Goal: Task Accomplishment & Management: Use online tool/utility

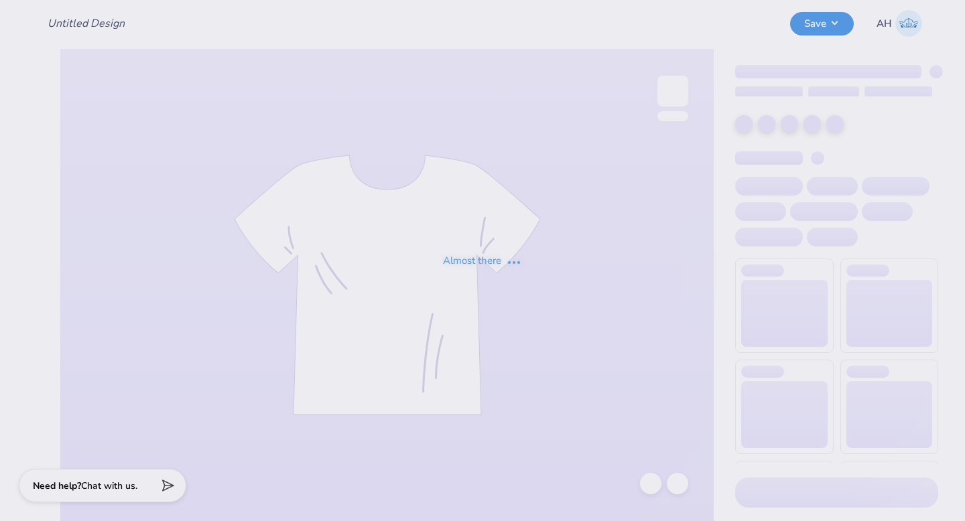
type input "Homecoming 2025"
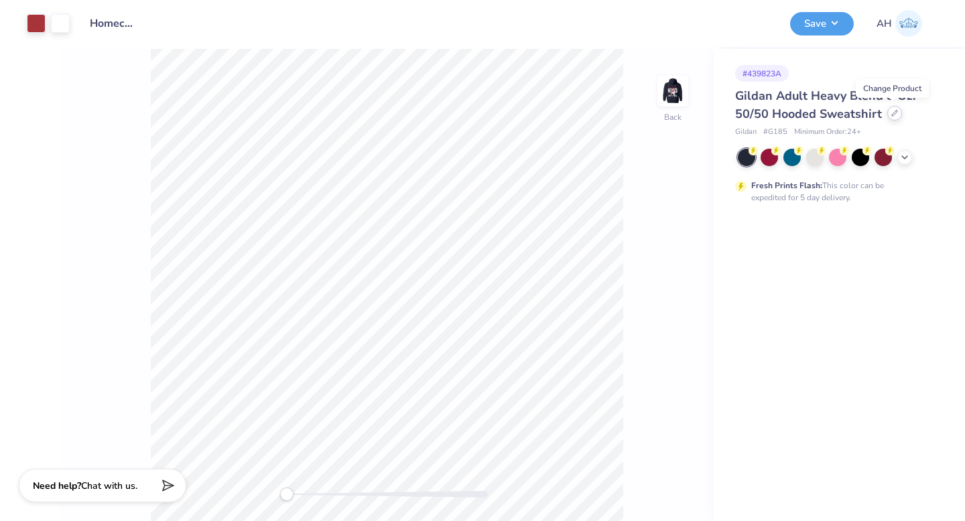
click at [892, 115] on icon at bounding box center [894, 113] width 7 height 7
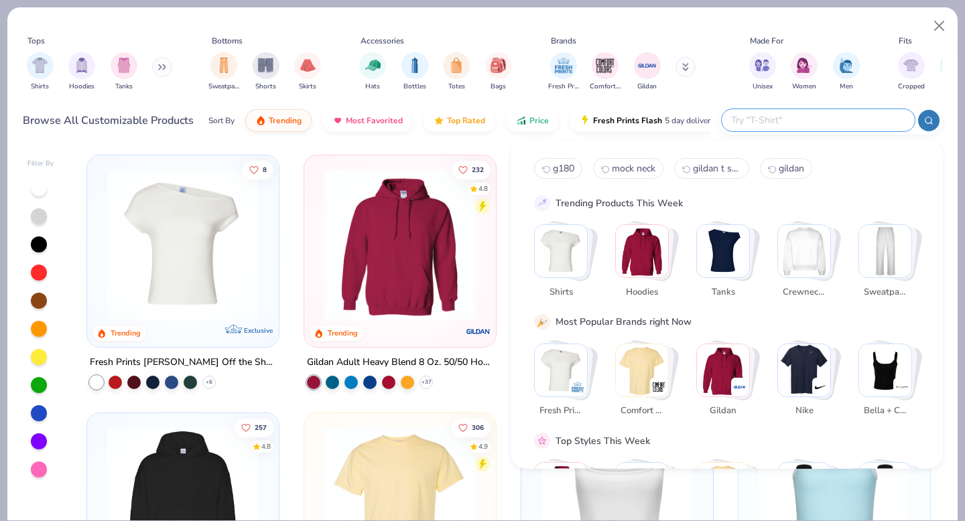
click at [865, 123] on input "text" at bounding box center [816, 120] width 175 height 15
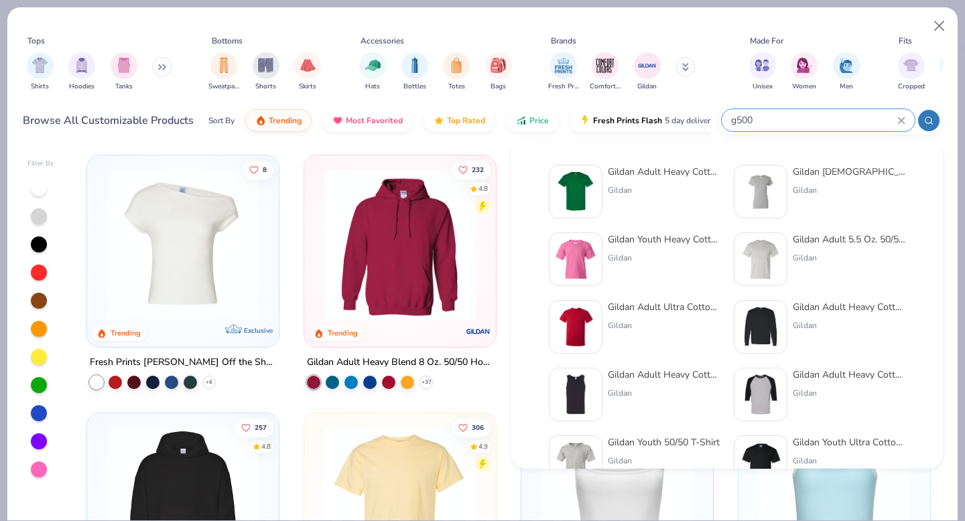
type input "g500"
click at [656, 186] on div "Gildan" at bounding box center [664, 190] width 113 height 12
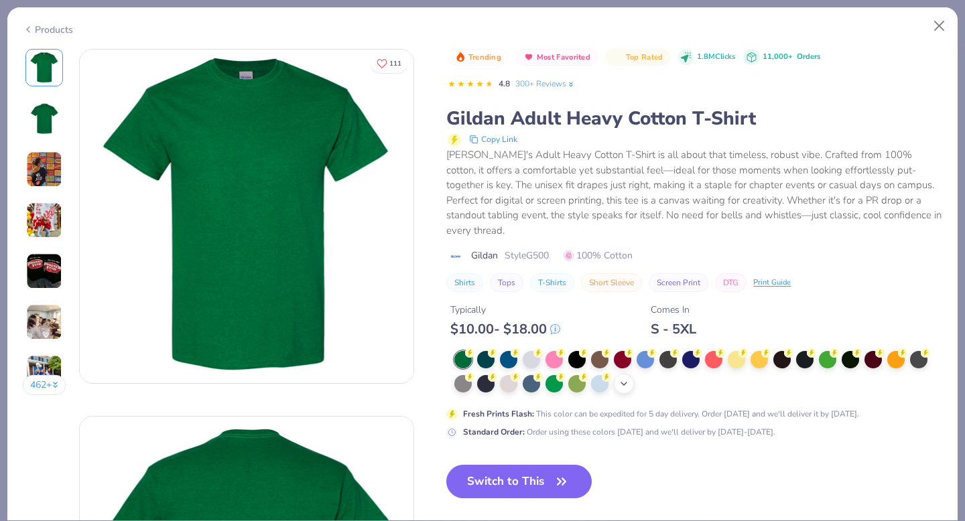
click at [627, 378] on icon at bounding box center [623, 383] width 11 height 11
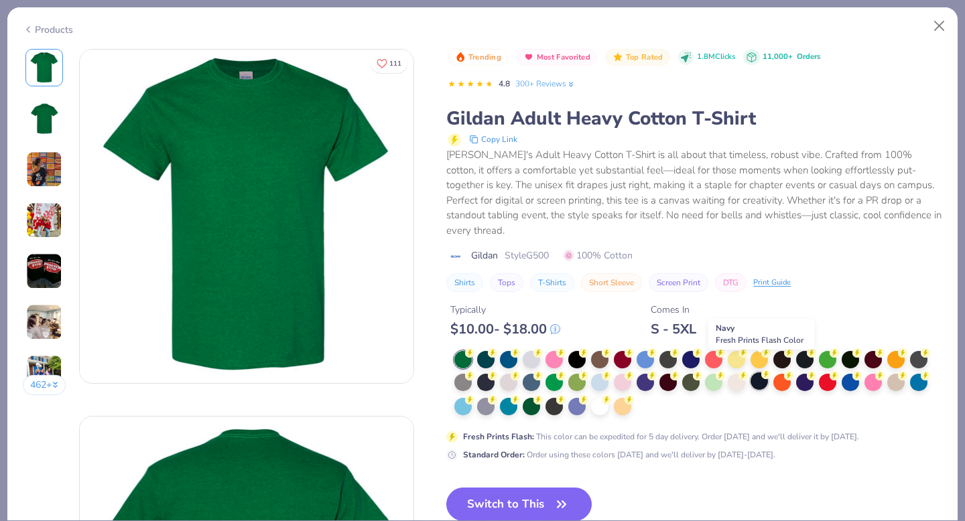
click at [756, 372] on div at bounding box center [758, 380] width 17 height 17
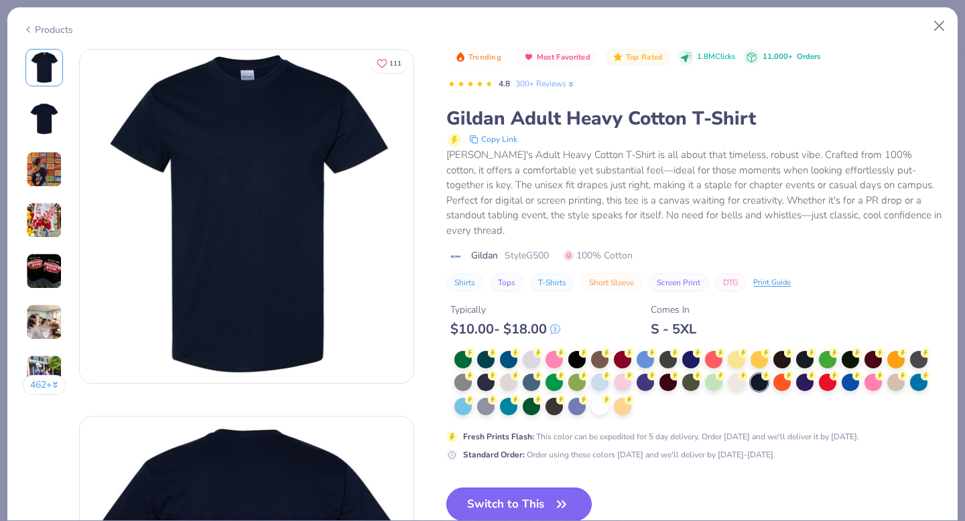
click at [547, 489] on button "Switch to This" at bounding box center [518, 504] width 145 height 33
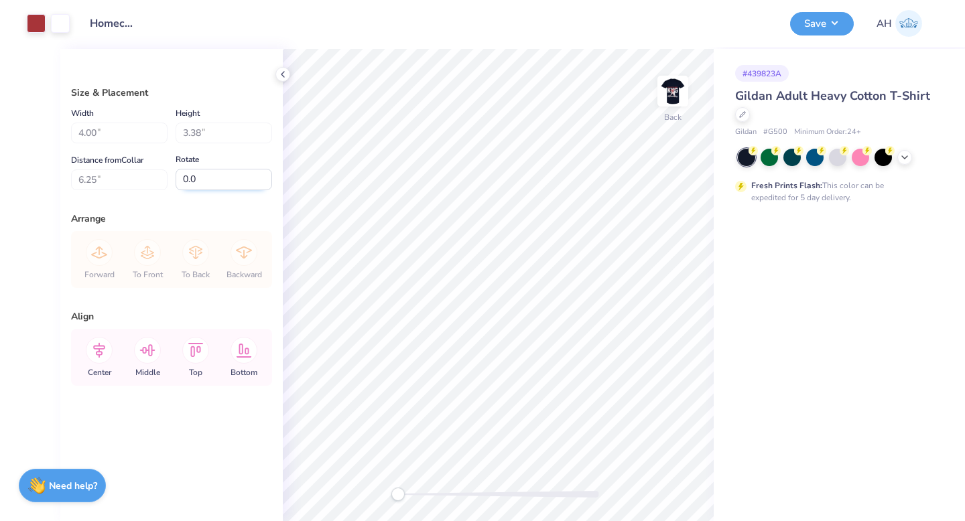
click at [220, 179] on input "0.0" at bounding box center [223, 179] width 96 height 21
type input "3.00"
type input "3.38"
click at [673, 91] on img at bounding box center [673, 91] width 54 height 54
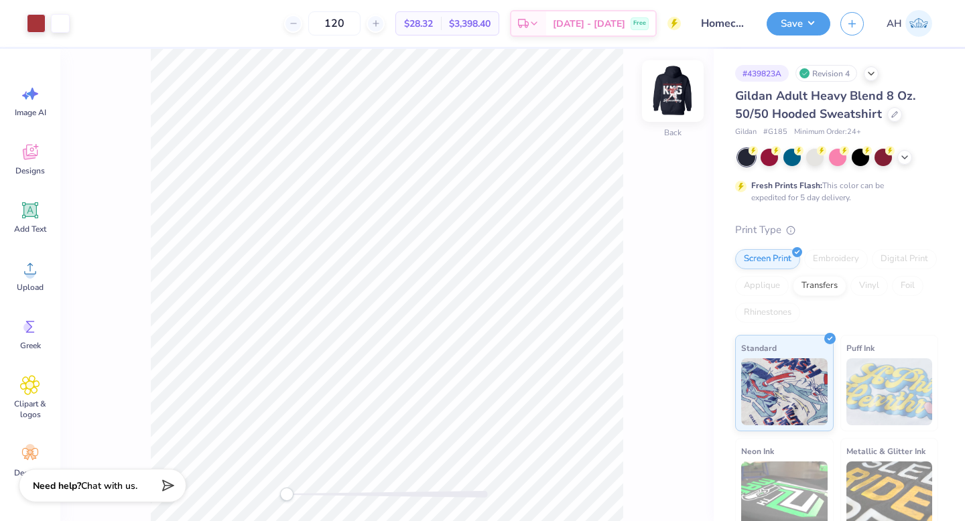
click at [673, 92] on img at bounding box center [673, 91] width 54 height 54
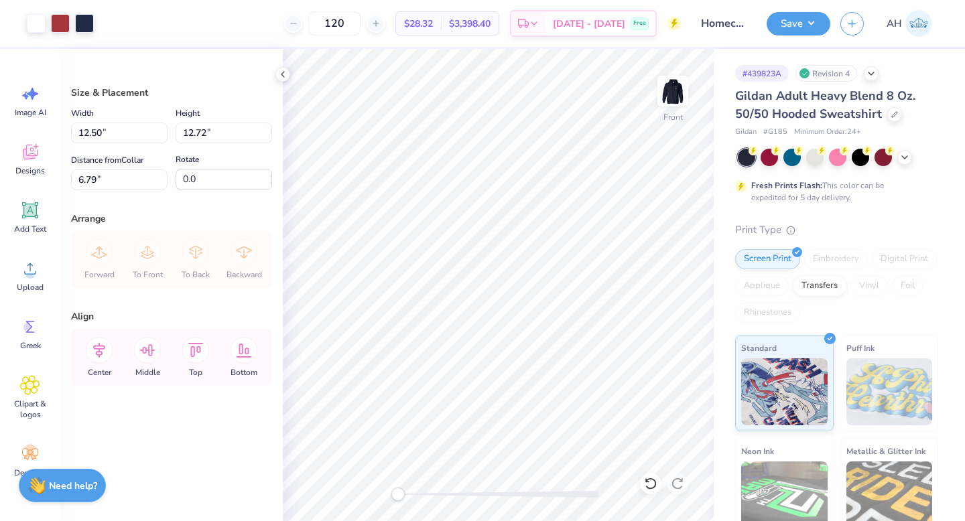
type input "6.00"
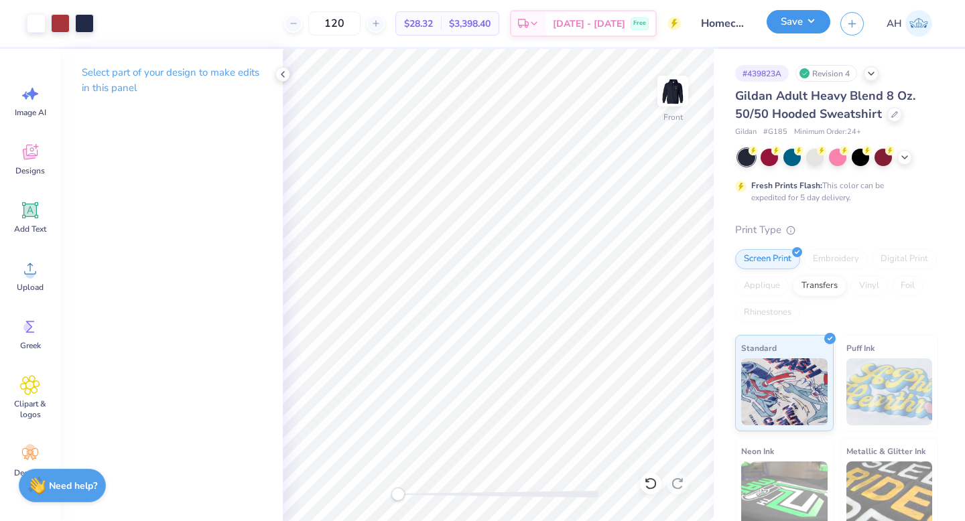
click at [802, 20] on button "Save" at bounding box center [798, 21] width 64 height 23
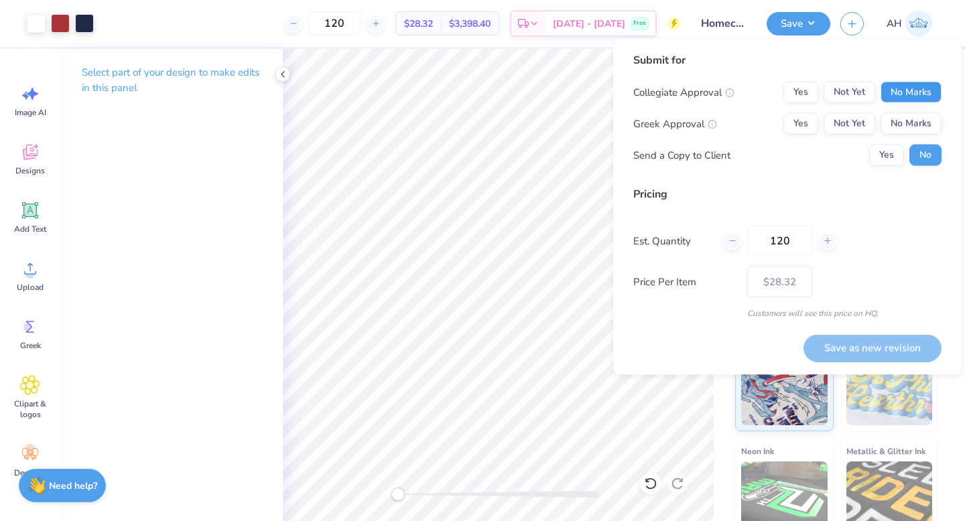
click at [914, 93] on button "No Marks" at bounding box center [910, 92] width 61 height 21
click at [793, 131] on button "Yes" at bounding box center [800, 123] width 35 height 21
click at [859, 348] on button "Save as new revision" at bounding box center [872, 347] width 138 height 27
type input "$28.32"
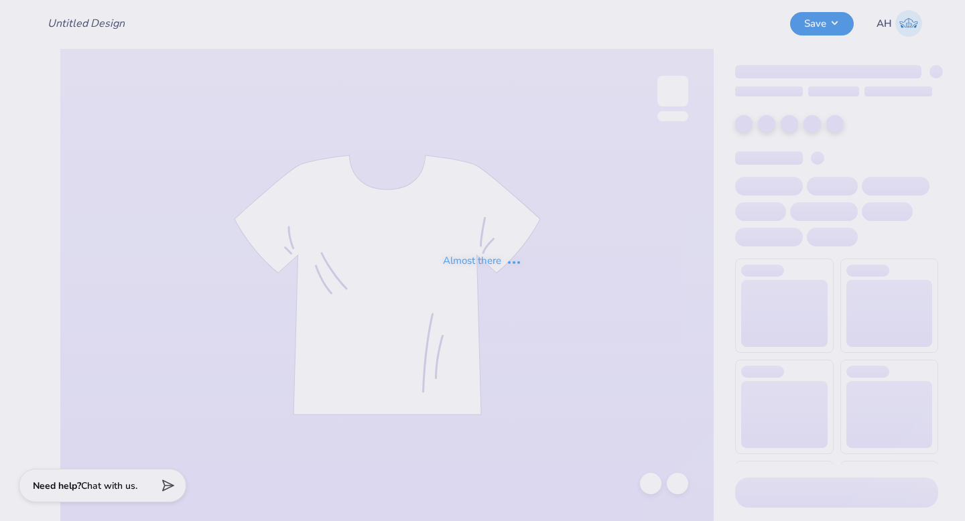
type input "Homecoming 2025"
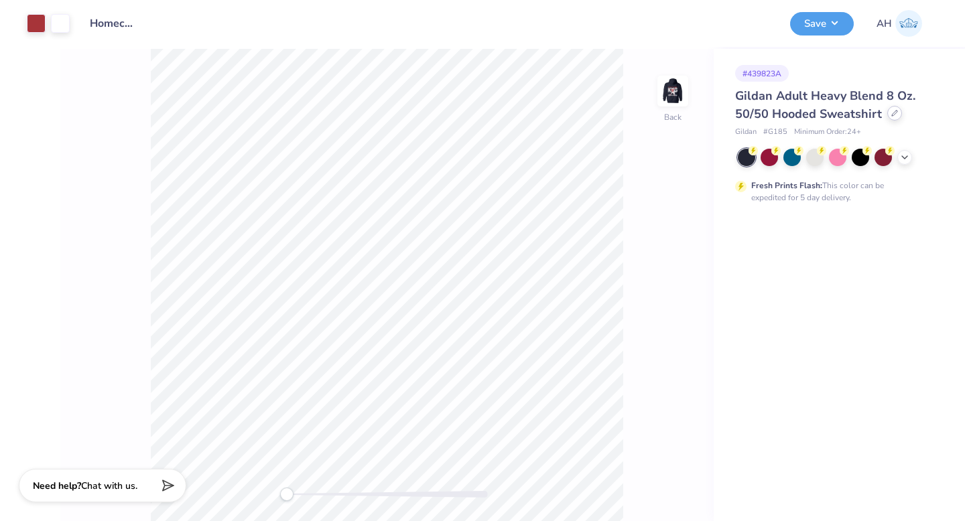
click at [891, 115] on icon at bounding box center [894, 113] width 7 height 7
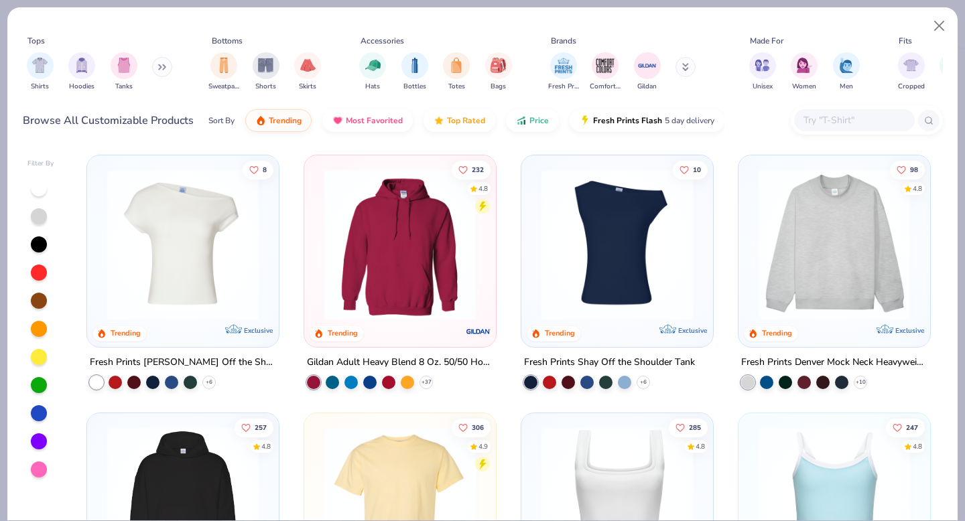
click at [844, 114] on input "text" at bounding box center [853, 120] width 103 height 15
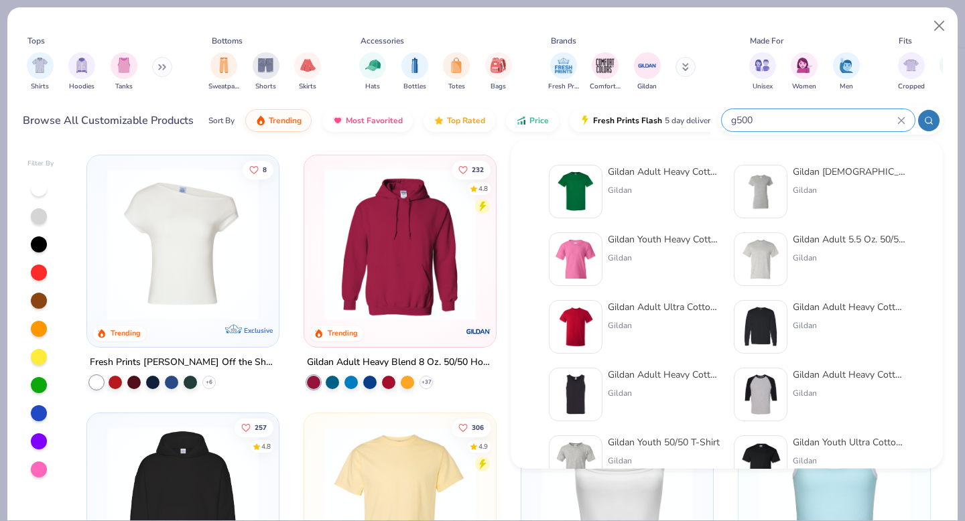
type input "g500"
click at [691, 186] on div "Gildan" at bounding box center [664, 190] width 113 height 12
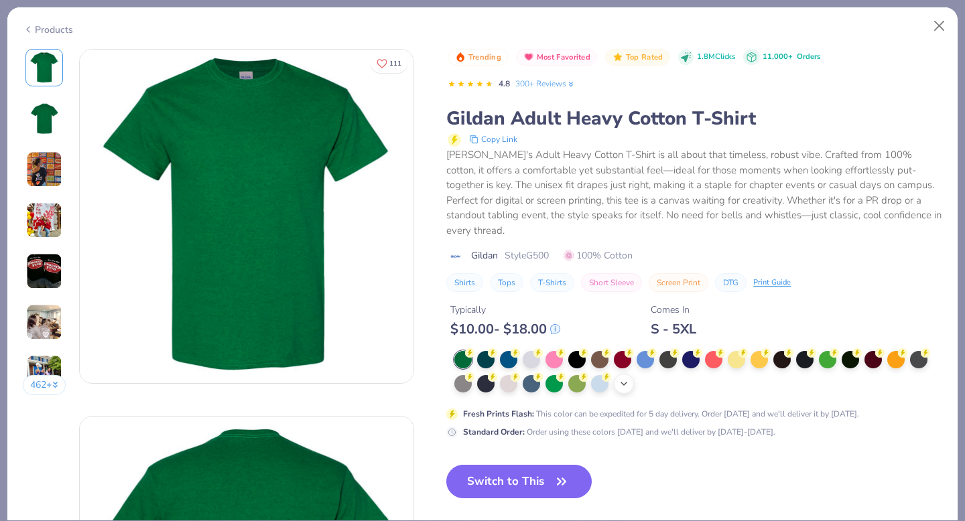
click at [622, 378] on icon at bounding box center [623, 383] width 11 height 11
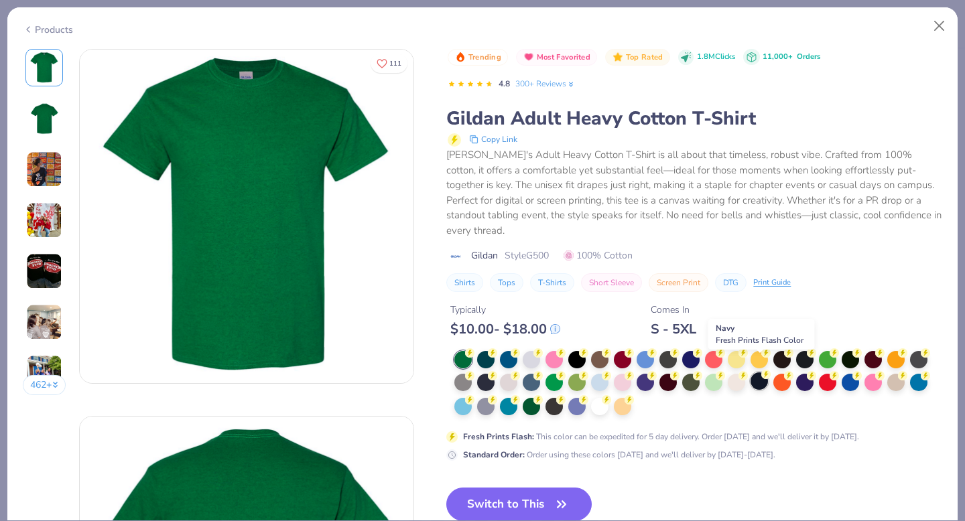
click at [757, 372] on div at bounding box center [758, 380] width 17 height 17
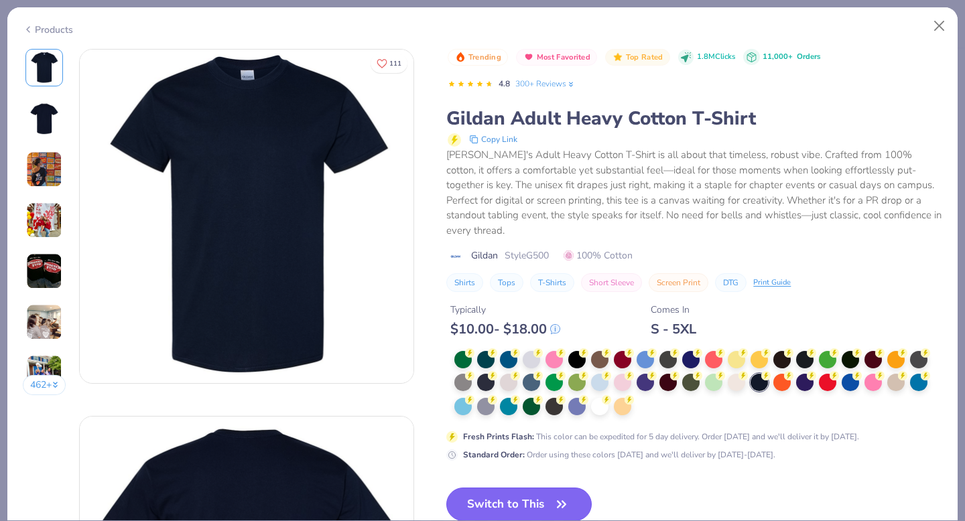
click at [503, 493] on button "Switch to This" at bounding box center [518, 504] width 145 height 33
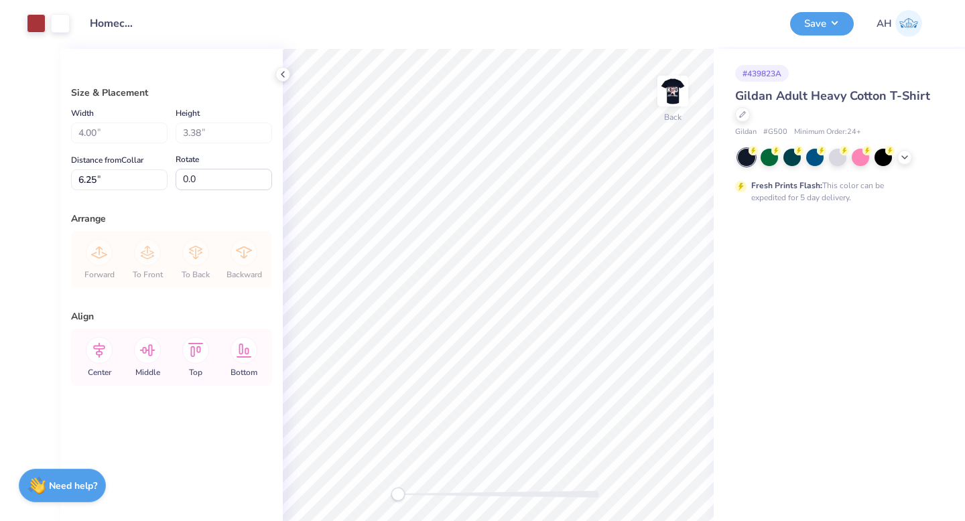
type input "3.35"
click at [676, 88] on img at bounding box center [673, 91] width 54 height 54
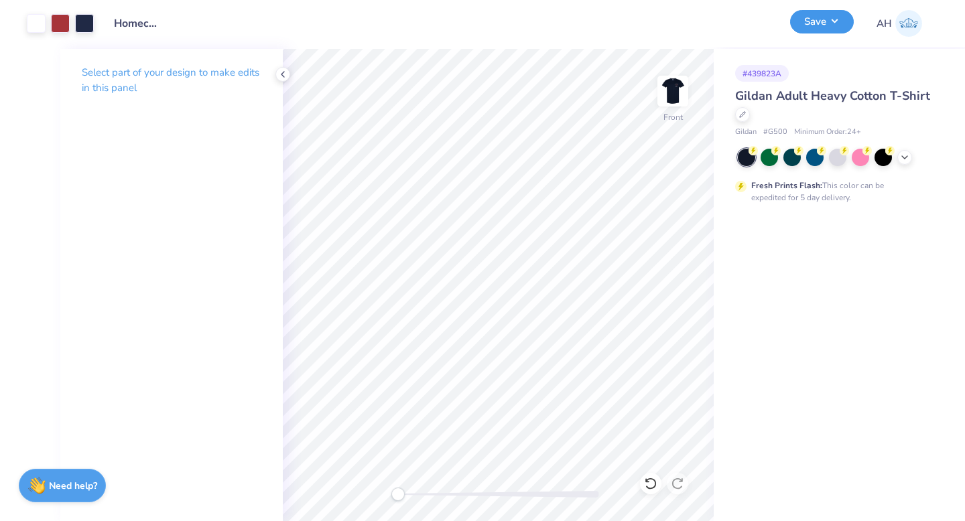
click at [829, 15] on button "Save" at bounding box center [822, 21] width 64 height 23
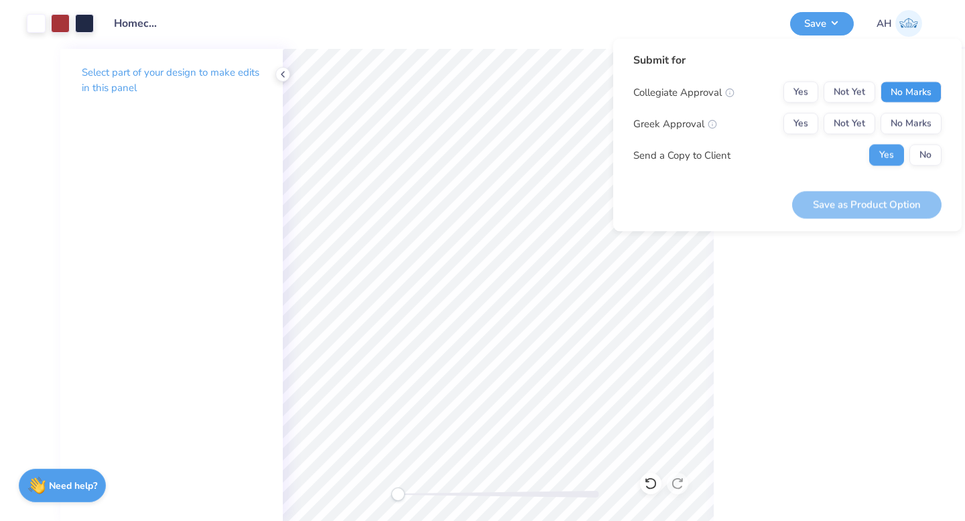
click at [917, 98] on button "No Marks" at bounding box center [910, 92] width 61 height 21
click at [797, 125] on button "Yes" at bounding box center [800, 123] width 35 height 21
click at [922, 159] on button "No" at bounding box center [925, 155] width 32 height 21
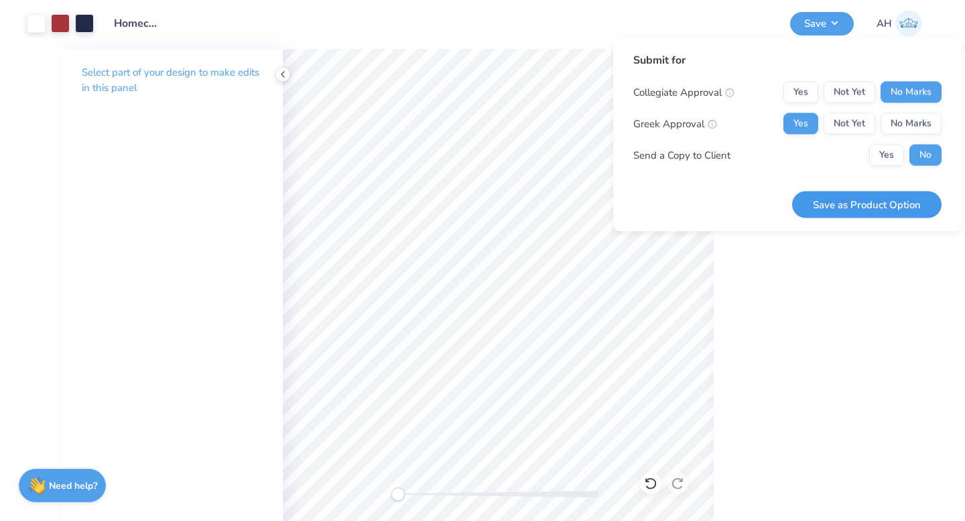
click at [879, 199] on button "Save as Product Option" at bounding box center [866, 204] width 149 height 27
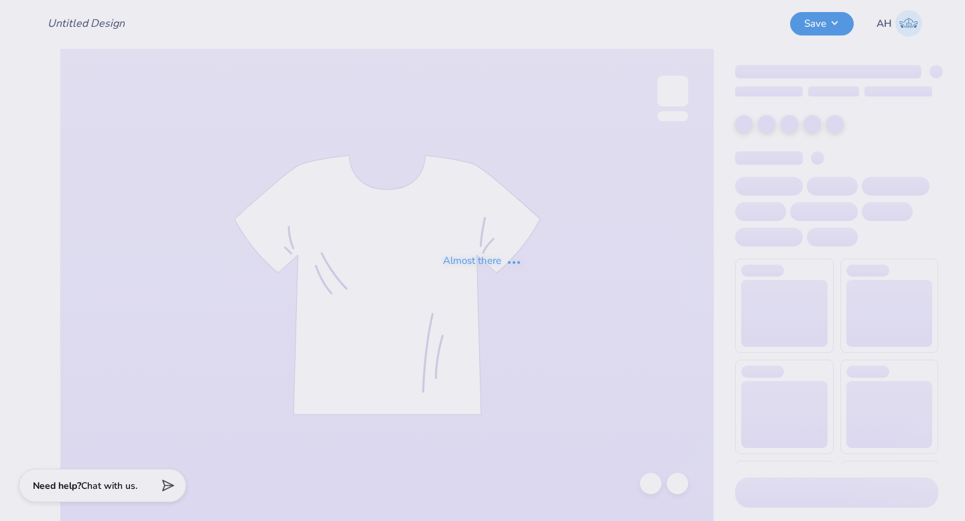
type input "Homecoming 2025"
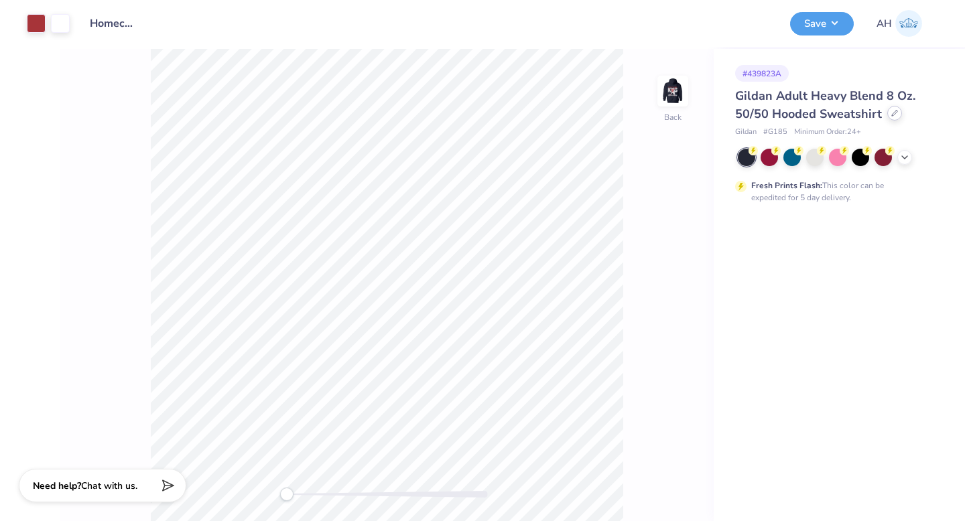
click at [896, 111] on div at bounding box center [894, 113] width 15 height 15
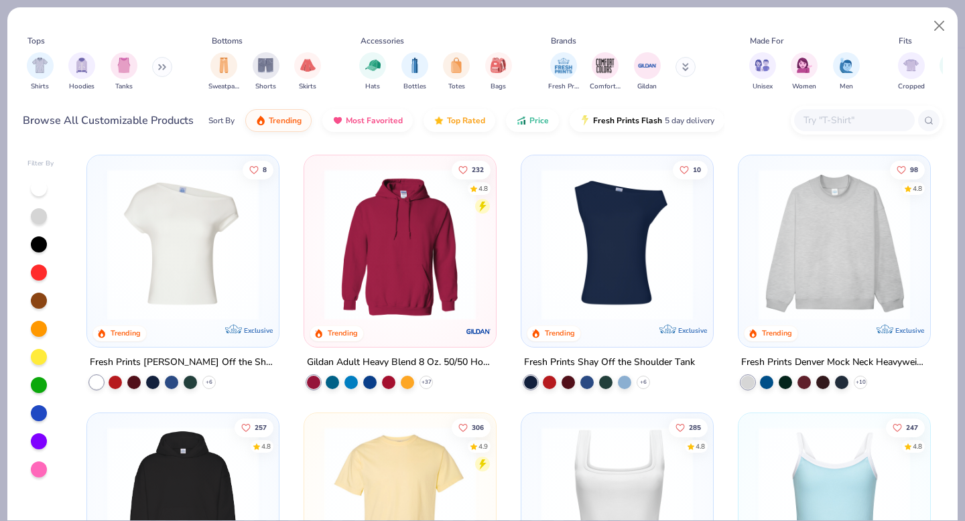
click at [851, 128] on div at bounding box center [854, 120] width 121 height 22
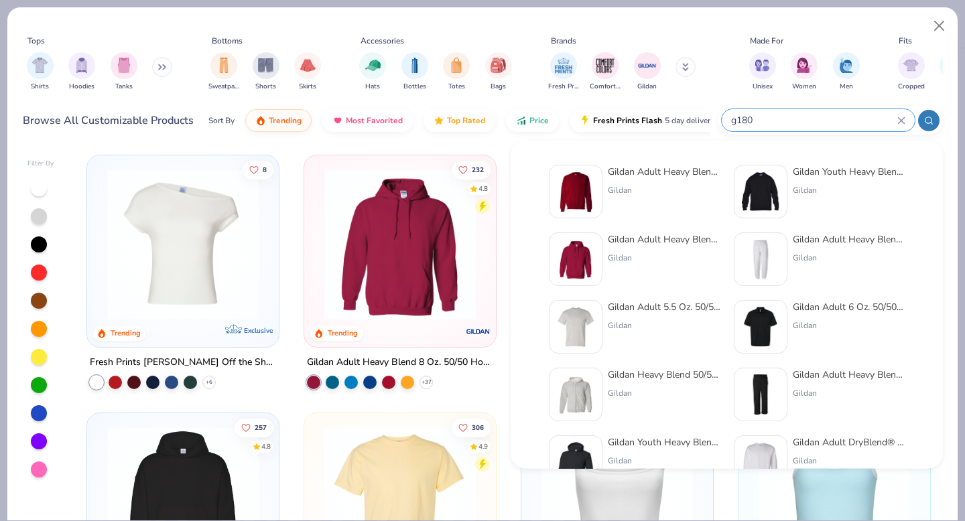
type input "g180"
click at [669, 187] on div "Gildan" at bounding box center [664, 190] width 113 height 12
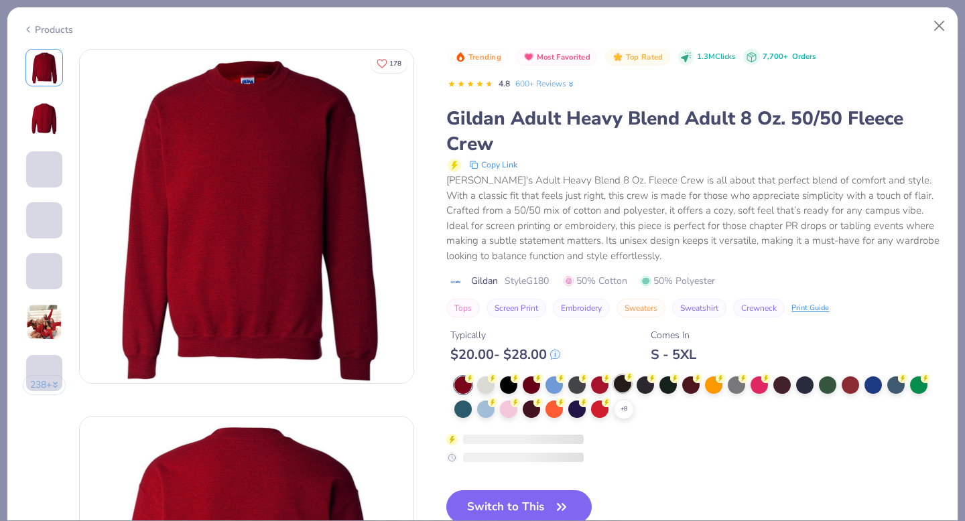
click at [628, 380] on circle at bounding box center [628, 376] width 9 height 9
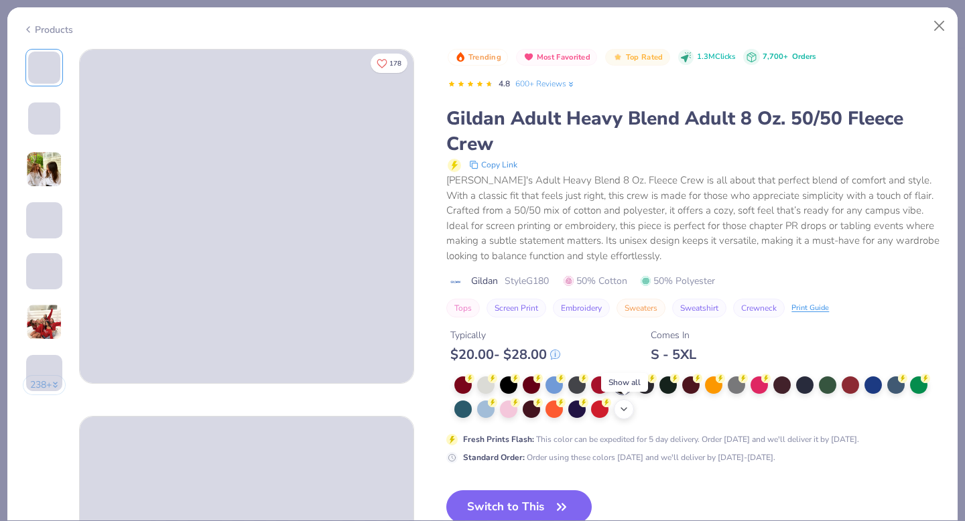
click at [624, 410] on icon at bounding box center [623, 409] width 11 height 11
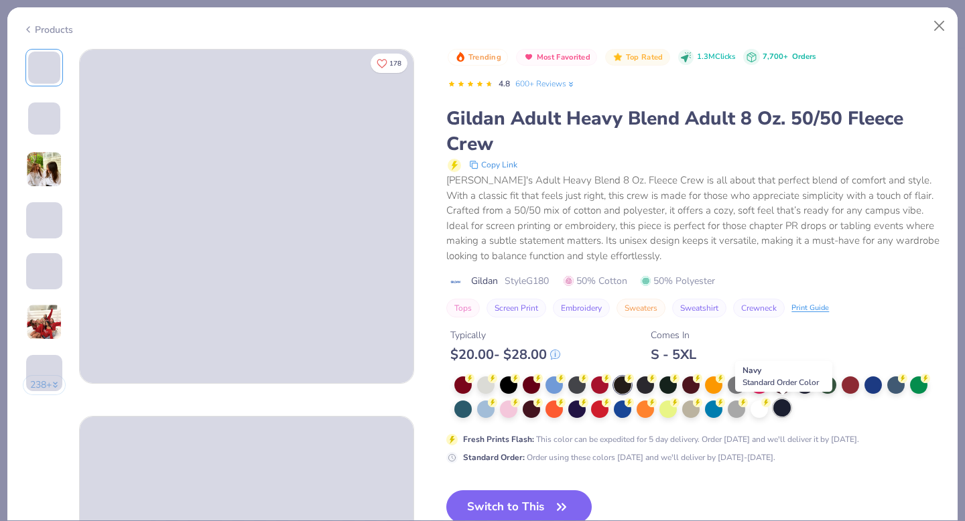
click at [784, 405] on div at bounding box center [781, 407] width 17 height 17
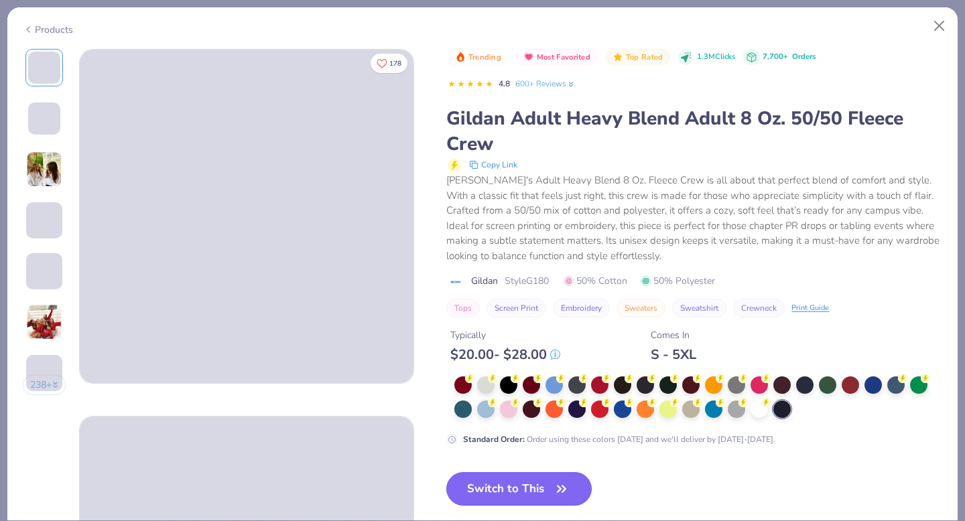
click at [527, 495] on button "Switch to This" at bounding box center [518, 488] width 145 height 33
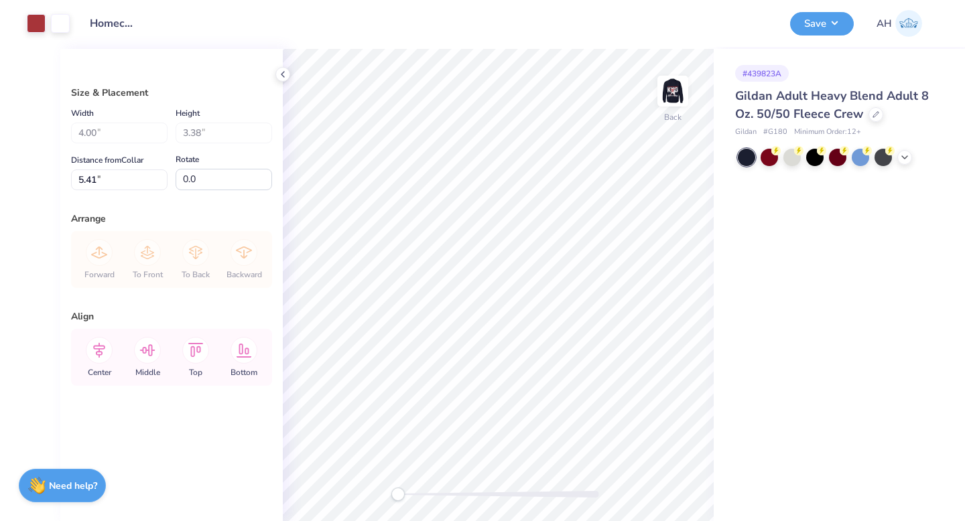
type input "3.33"
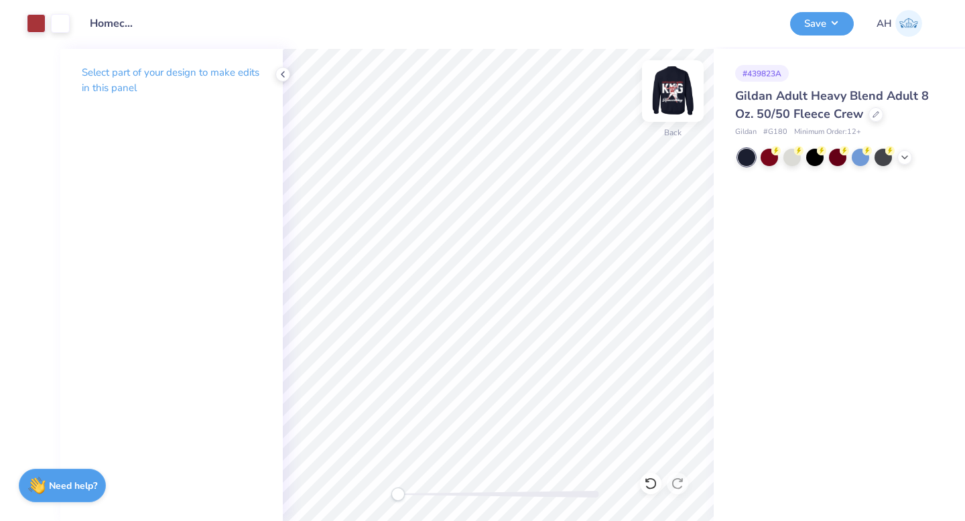
click at [679, 84] on img at bounding box center [673, 91] width 54 height 54
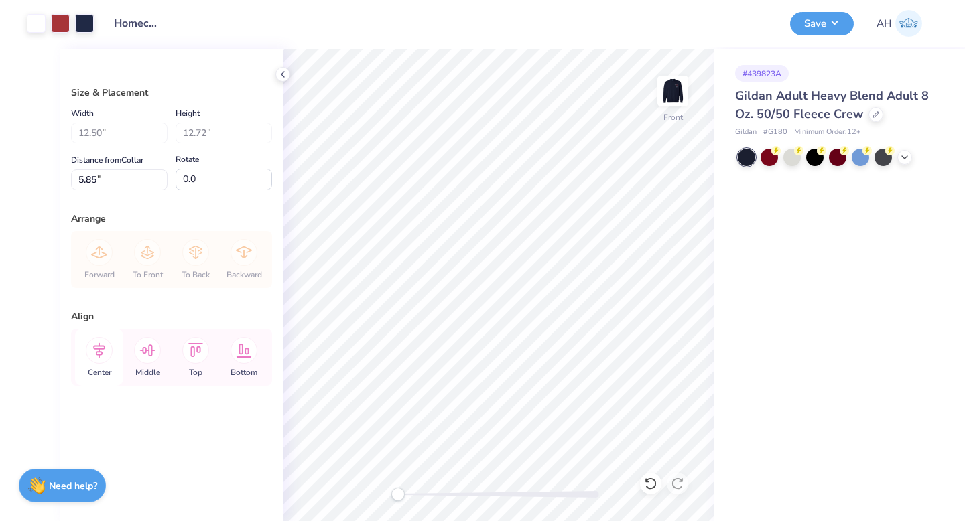
click at [90, 354] on icon at bounding box center [99, 350] width 27 height 27
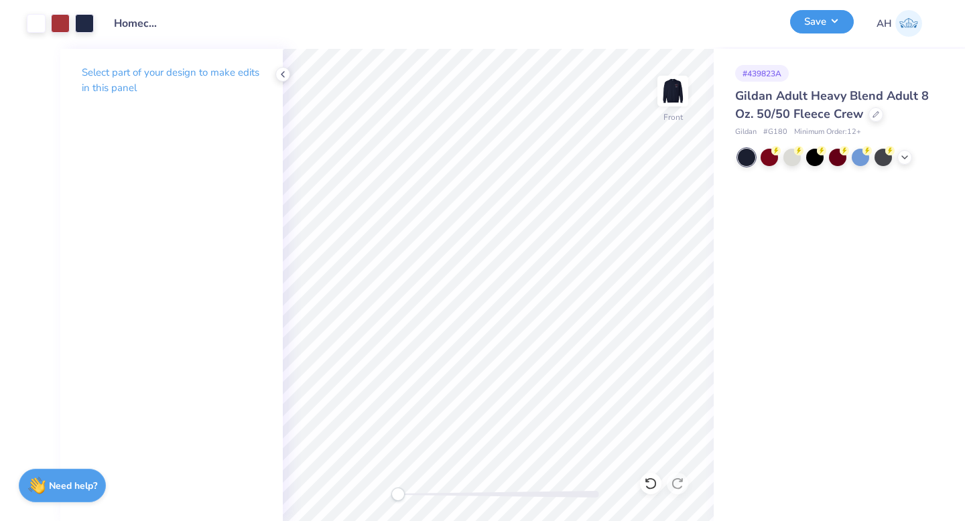
click at [806, 17] on button "Save" at bounding box center [822, 21] width 64 height 23
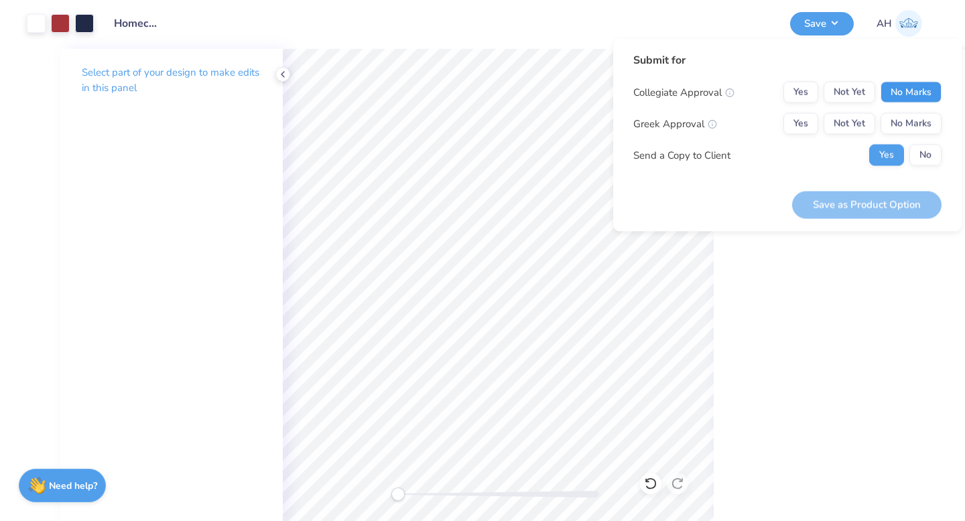
click at [919, 93] on button "No Marks" at bounding box center [910, 92] width 61 height 21
click at [784, 131] on button "Yes" at bounding box center [800, 123] width 35 height 21
click at [937, 155] on button "No" at bounding box center [925, 155] width 32 height 21
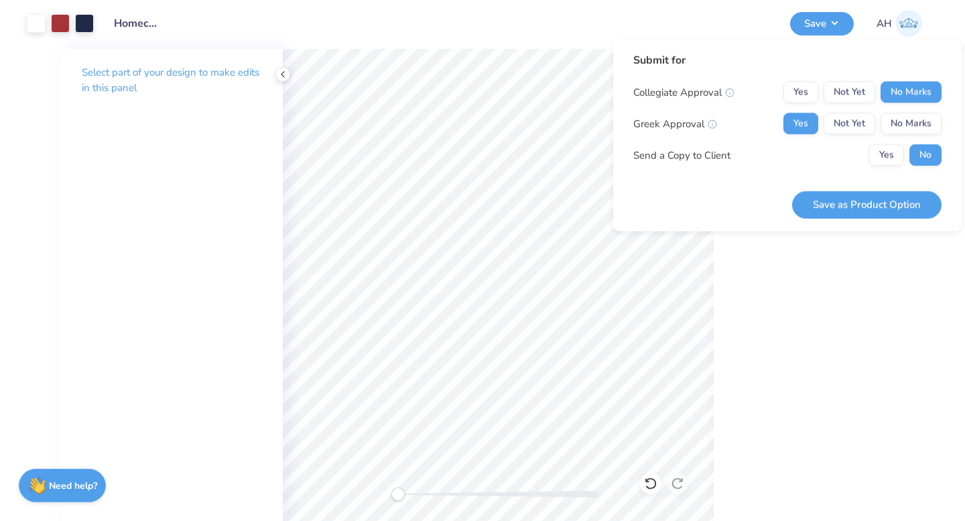
click at [887, 197] on button "Save as Product Option" at bounding box center [866, 204] width 149 height 27
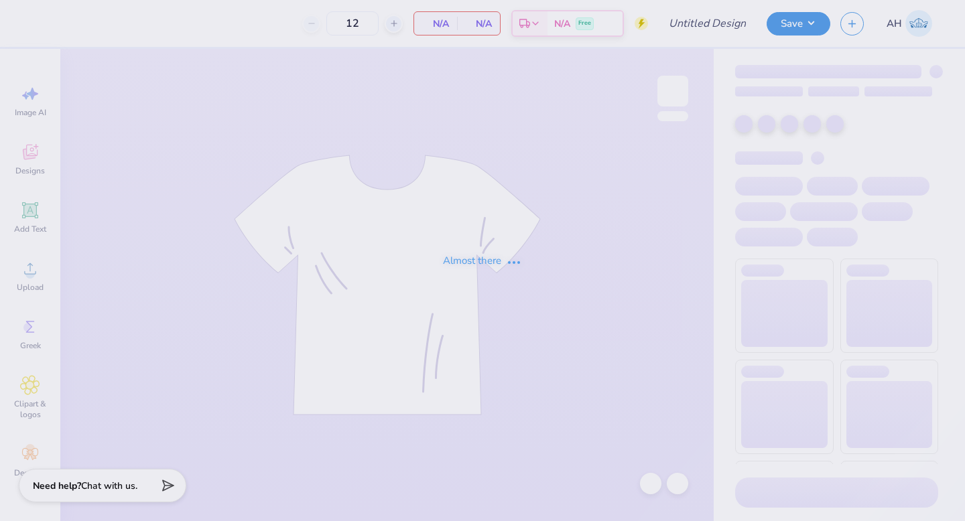
type input "Homecoming 2025"
type input "120"
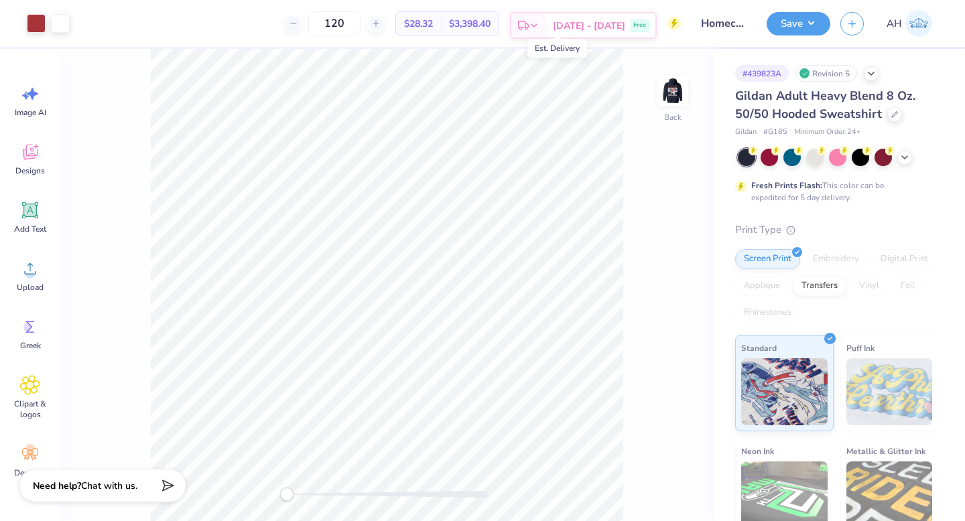
click at [528, 25] on icon at bounding box center [523, 25] width 11 height 11
